Goal: Information Seeking & Learning: Learn about a topic

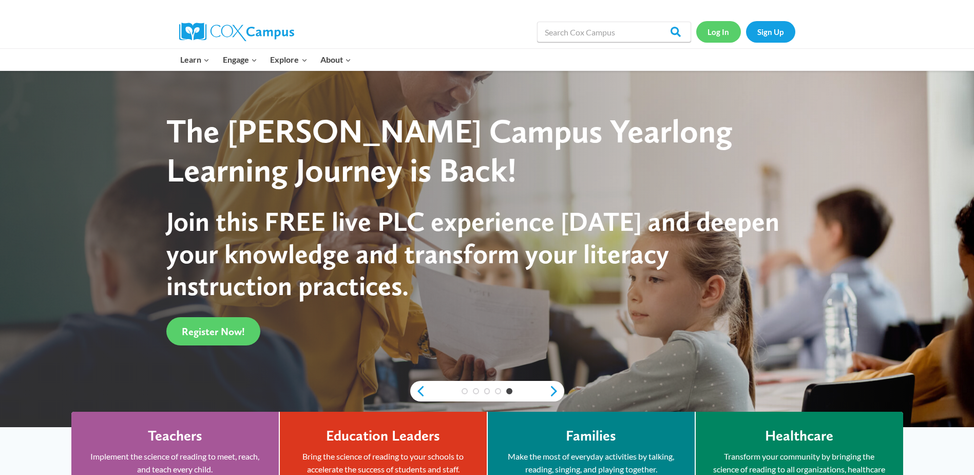
click at [712, 32] on link "Log In" at bounding box center [718, 31] width 45 height 21
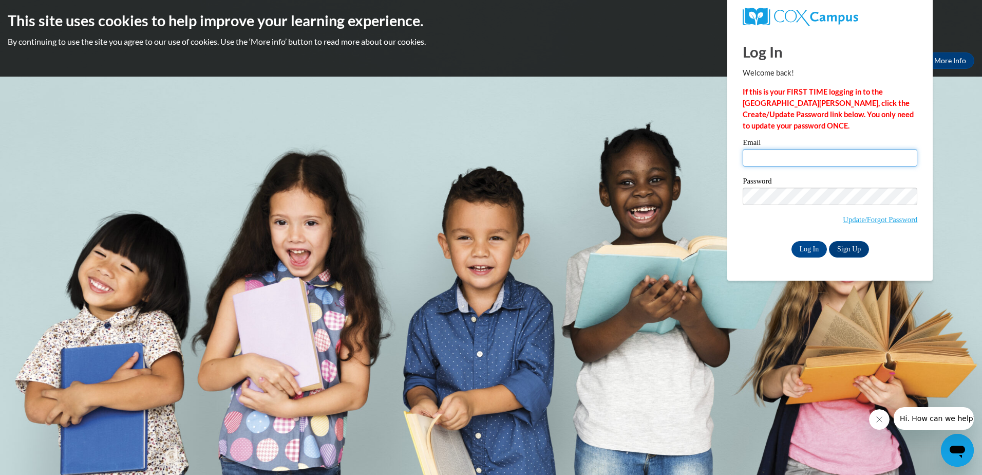
click at [763, 155] on input "Email" at bounding box center [830, 157] width 175 height 17
type input "lkeegstra@yahoo.ca"
click at [807, 243] on input "Log In" at bounding box center [809, 249] width 36 height 16
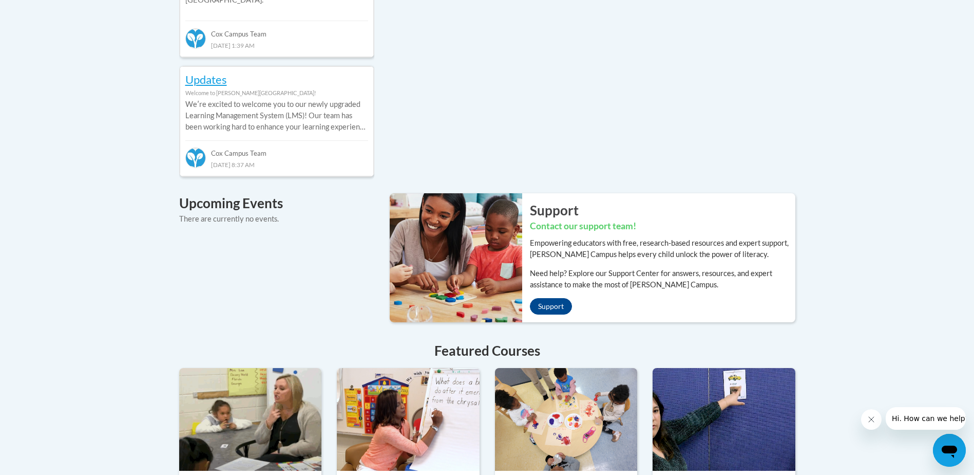
scroll to position [229, 0]
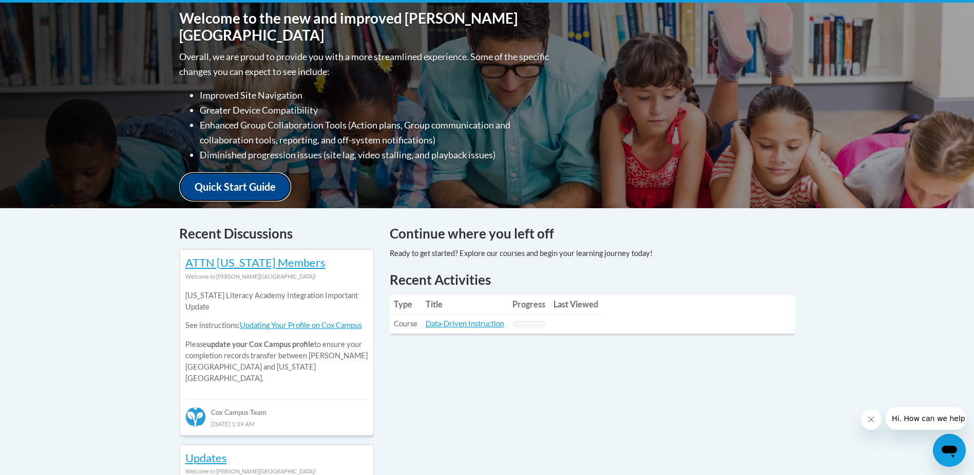
click at [239, 174] on link "Quick Start Guide" at bounding box center [235, 186] width 112 height 29
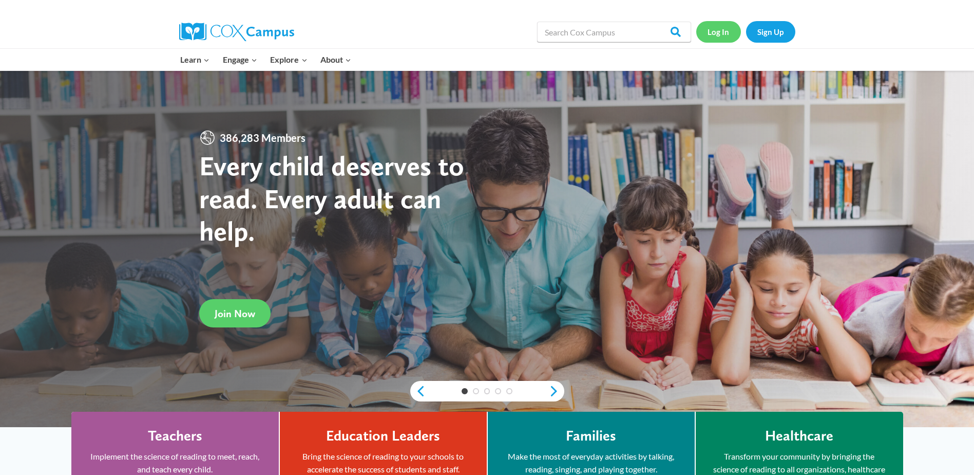
click at [721, 28] on link "Log In" at bounding box center [718, 31] width 45 height 21
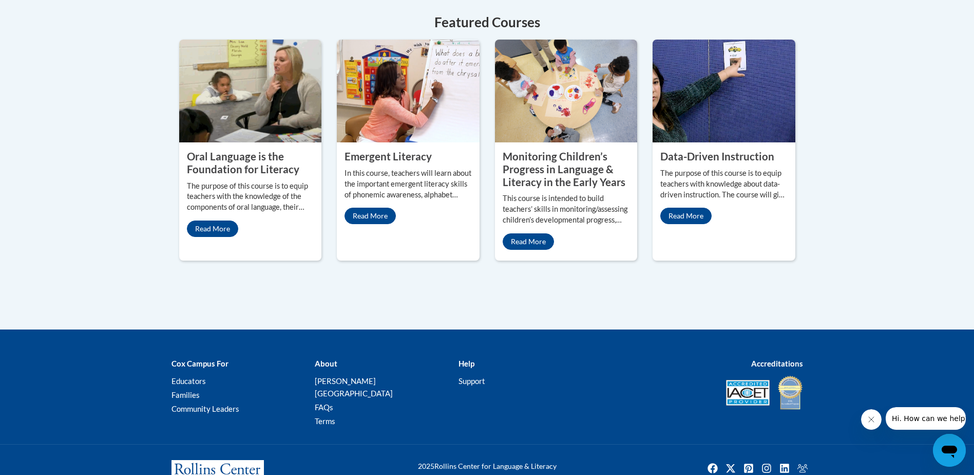
scroll to position [948, 0]
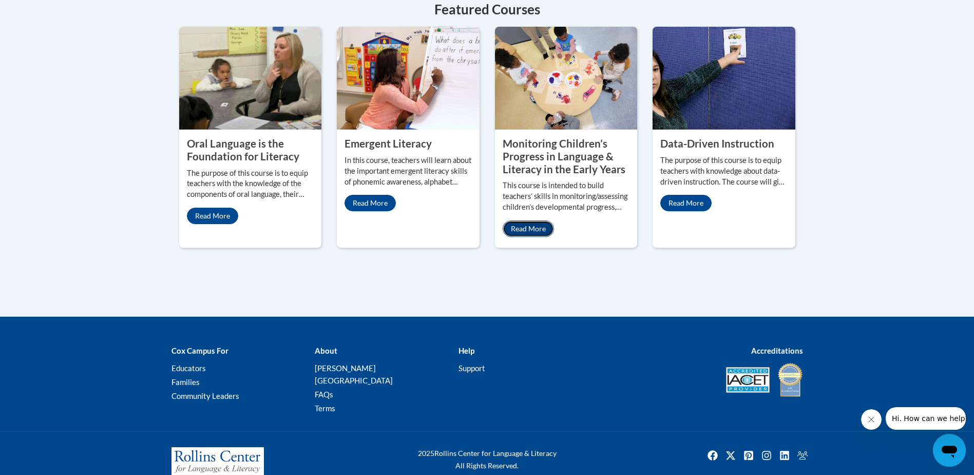
click at [536, 220] on link "Read More" at bounding box center [528, 228] width 51 height 16
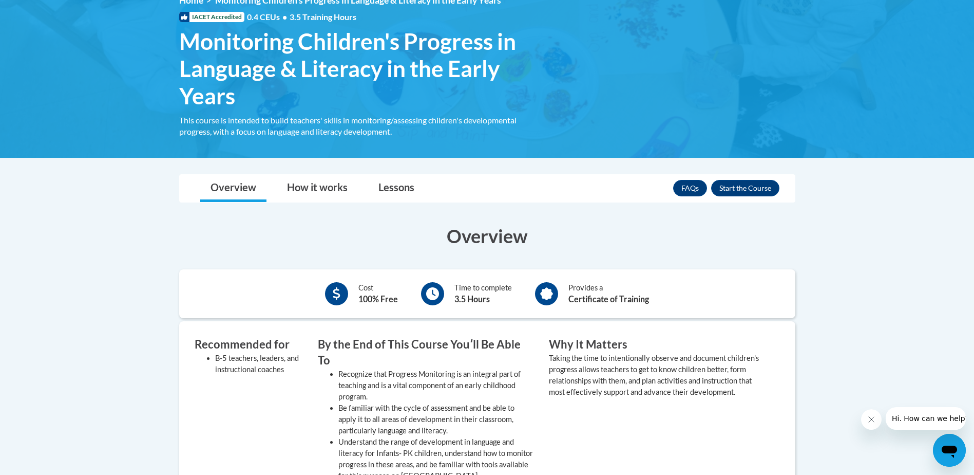
scroll to position [154, 0]
click at [742, 186] on button "Enroll" at bounding box center [745, 188] width 68 height 16
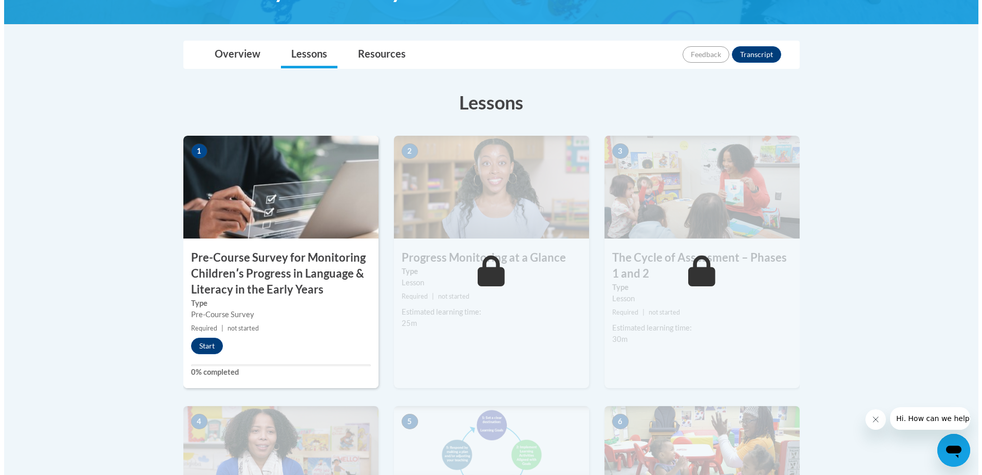
scroll to position [257, 0]
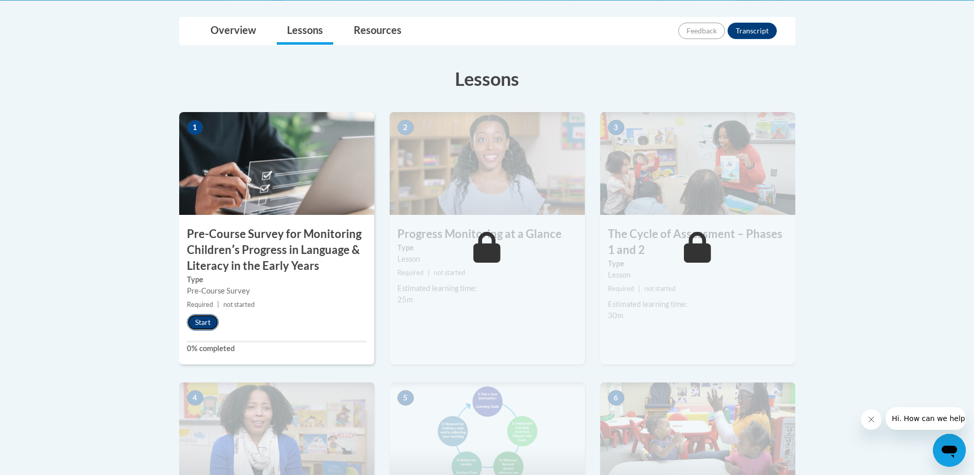
click at [213, 321] on button "Start" at bounding box center [203, 322] width 32 height 16
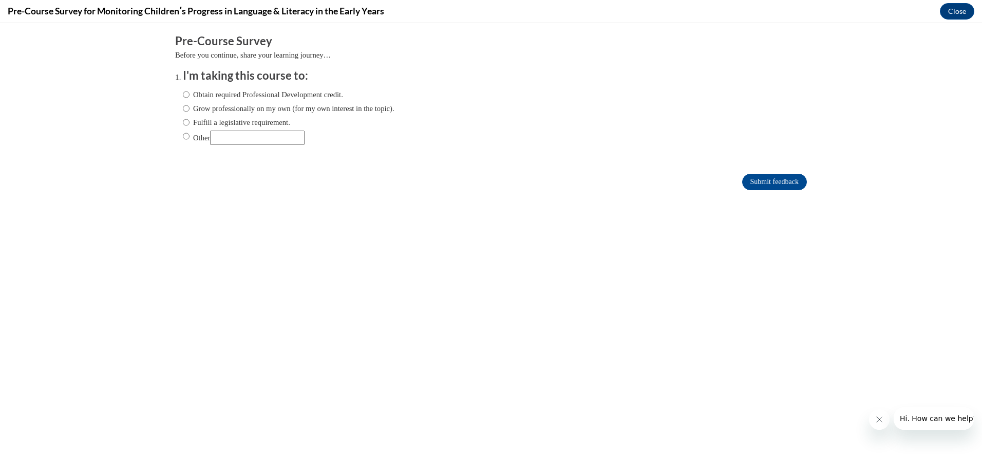
scroll to position [0, 0]
click at [183, 111] on input "Grow professionally on my own (for my own interest in the topic)." at bounding box center [186, 108] width 7 height 11
radio input "true"
click at [750, 179] on input "Submit feedback" at bounding box center [774, 182] width 65 height 16
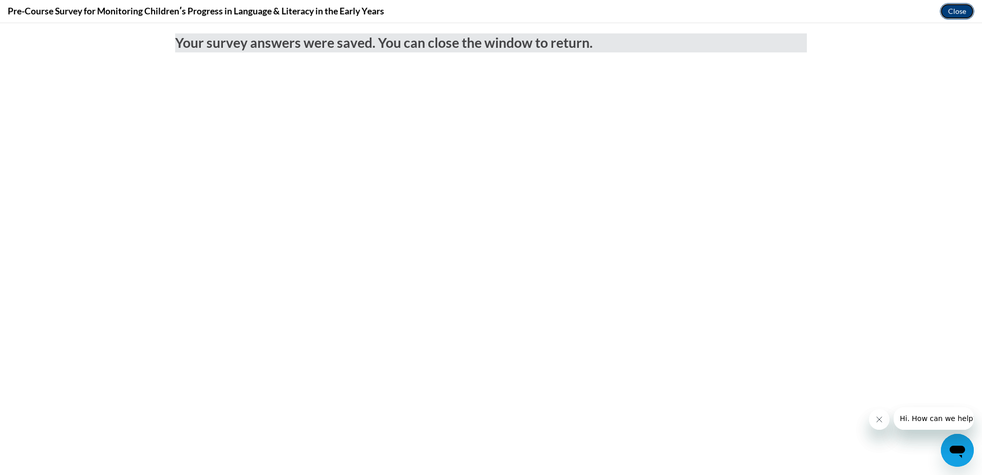
click at [957, 10] on button "Close" at bounding box center [957, 11] width 34 height 16
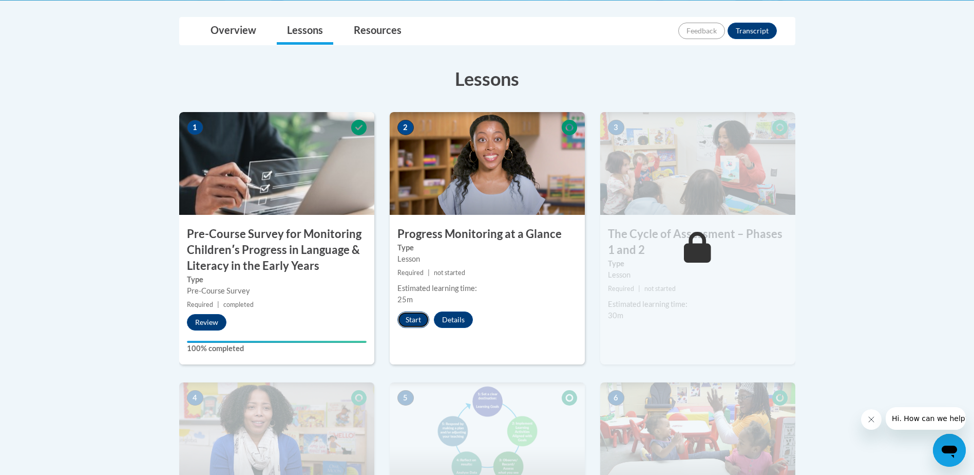
click at [407, 317] on button "Start" at bounding box center [414, 319] width 32 height 16
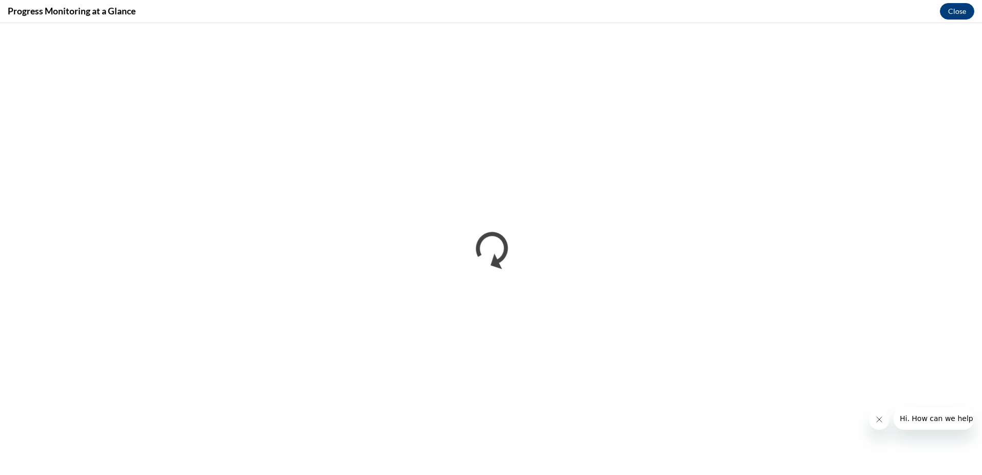
click at [910, 421] on span "Hi. How can we help?" at bounding box center [937, 418] width 77 height 8
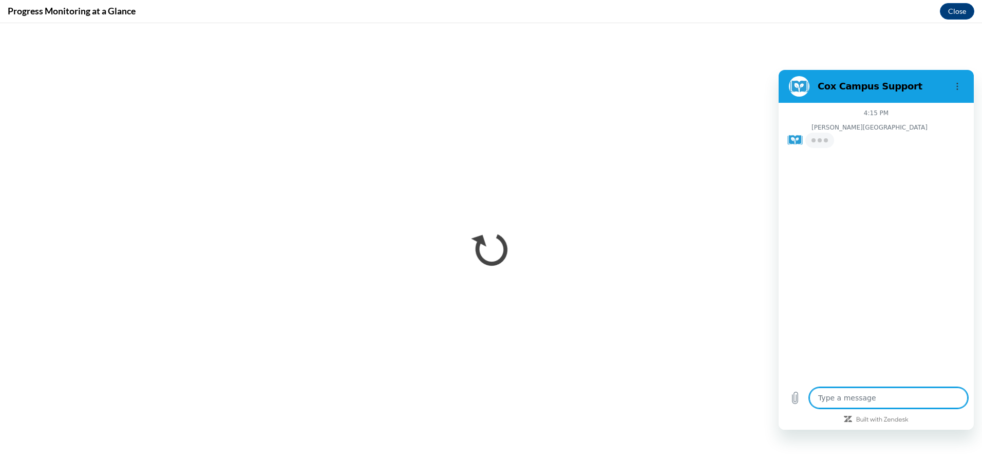
click at [861, 393] on textarea at bounding box center [888, 397] width 158 height 21
type textarea "x"
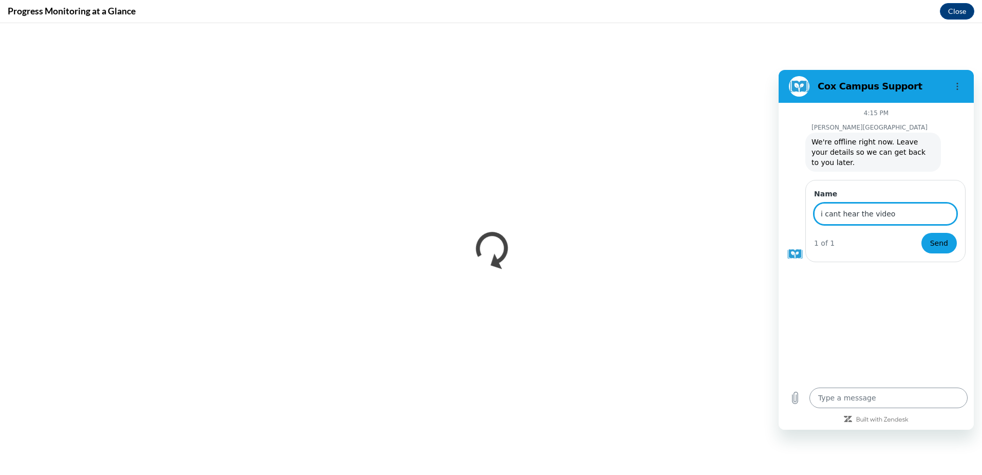
type input "i cant hear the video"
click at [921, 233] on button "Send" at bounding box center [938, 243] width 35 height 21
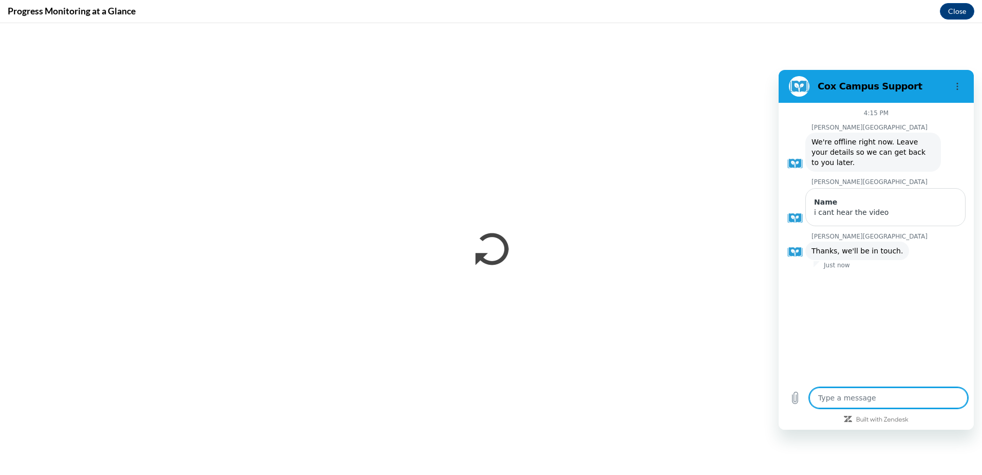
type textarea "x"
